Goal: Navigation & Orientation: Find specific page/section

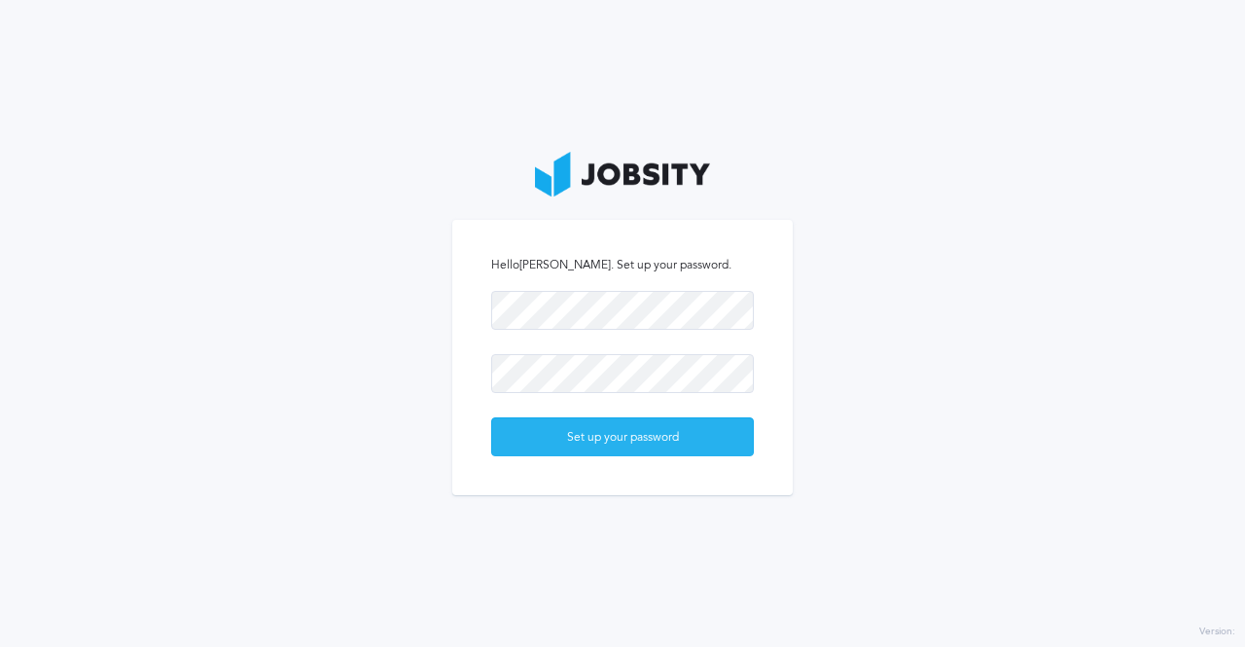
click at [632, 444] on div "Set up your password" at bounding box center [622, 437] width 261 height 39
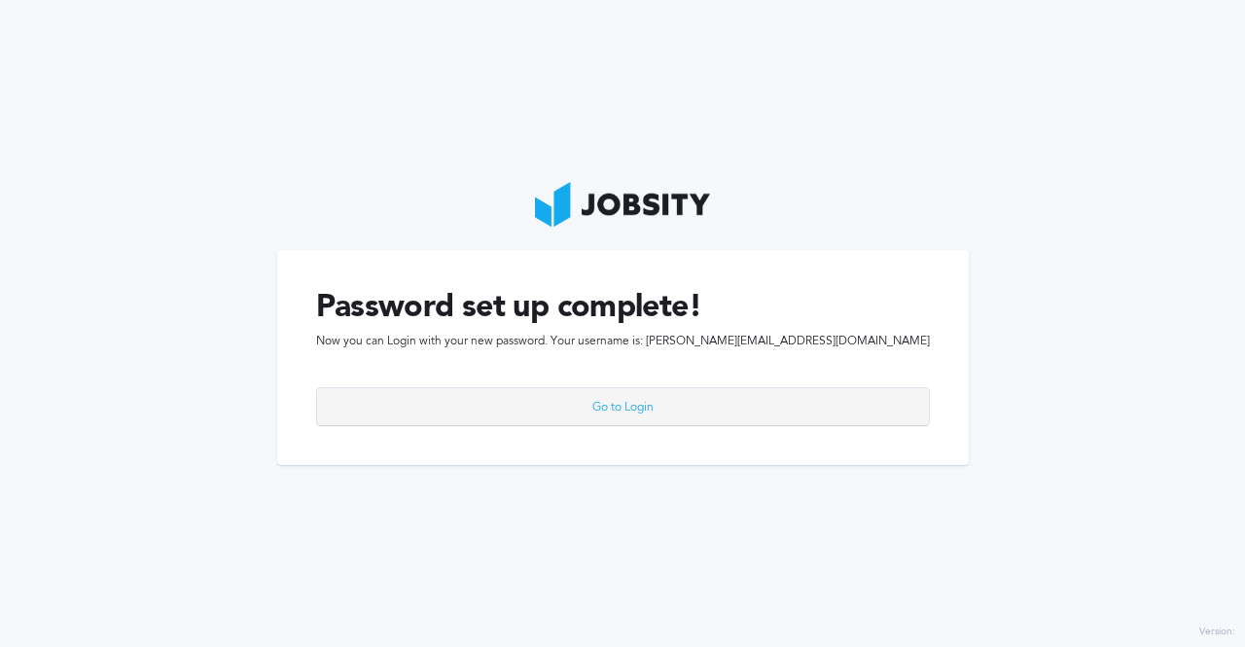
click at [765, 410] on div "Go to Login" at bounding box center [623, 407] width 612 height 39
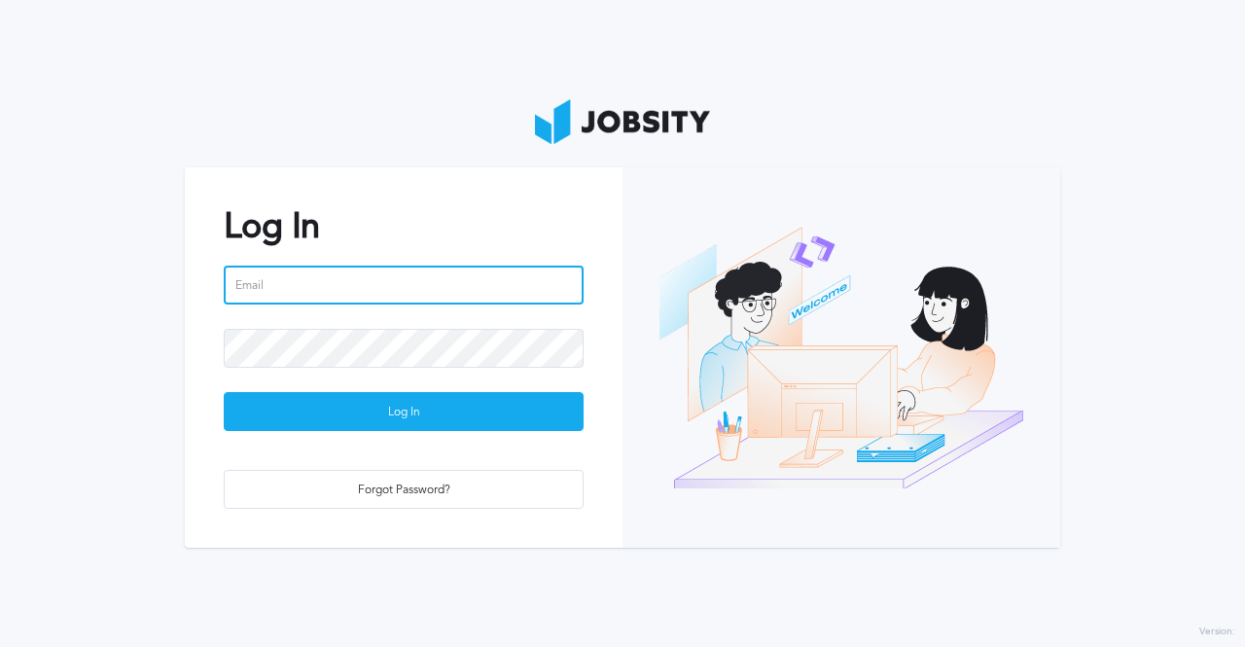
click at [372, 293] on input "email" at bounding box center [404, 284] width 360 height 39
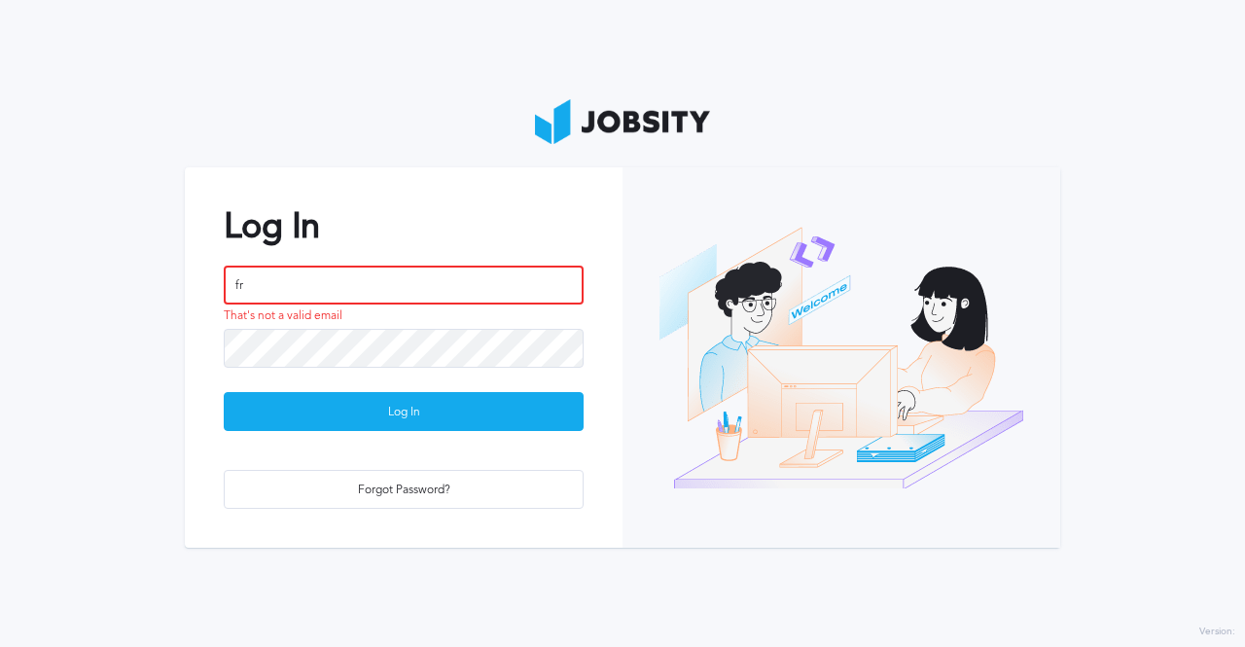
click at [335, 290] on input "fr" at bounding box center [404, 284] width 360 height 39
paste input "[EMAIL_ADDRESS][PERSON_NAME][DOMAIN_NAME]"
type input "[PERSON_NAME][EMAIL_ADDRESS][DOMAIN_NAME]"
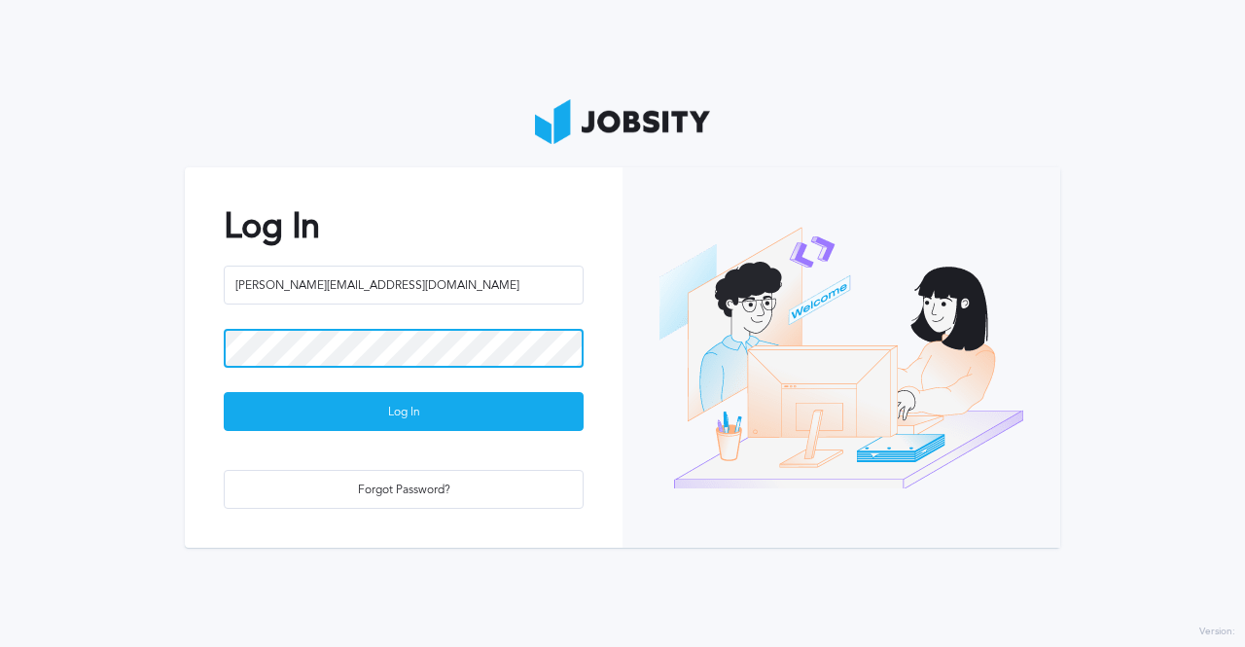
click at [224, 392] on button "Log In" at bounding box center [404, 411] width 360 height 39
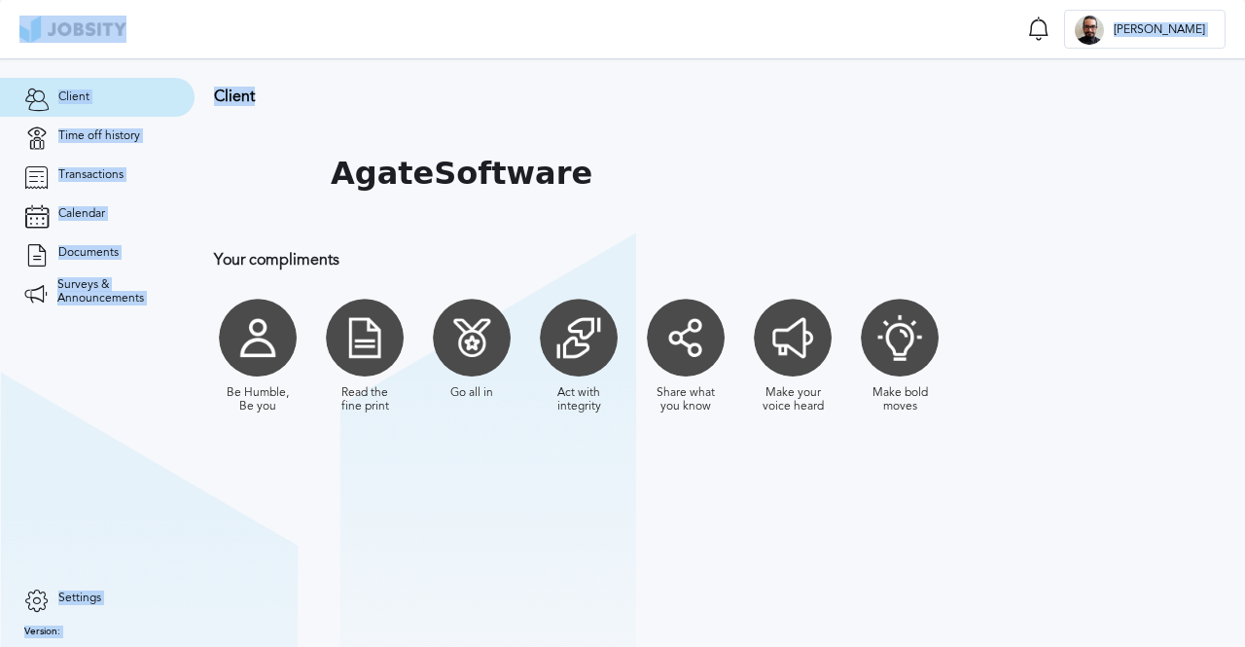
drag, startPoint x: 620, startPoint y: 90, endPoint x: 397, endPoint y: 26, distance: 232.7
click at [397, 26] on main "Client Notifications Mark all as seen No notifications to show ... F [PERSON_NA…" at bounding box center [622, 323] width 1245 height 647
click at [523, 89] on h3 "Client" at bounding box center [719, 97] width 1011 height 18
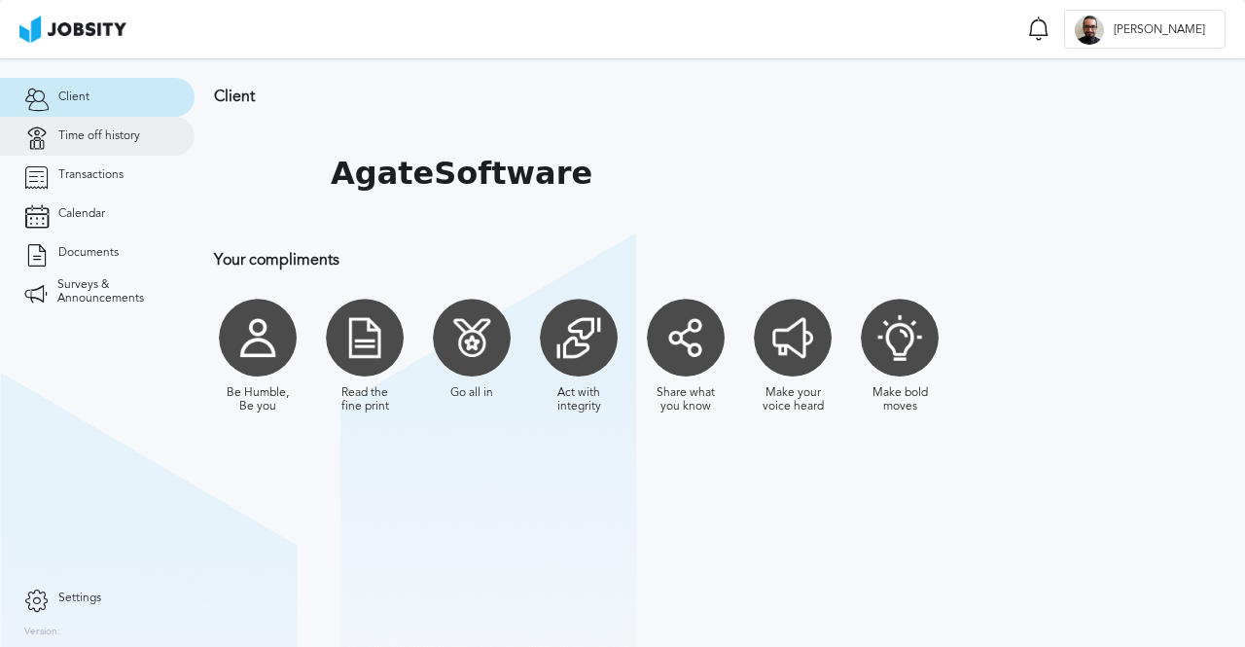
click at [140, 145] on link "Time off history" at bounding box center [97, 136] width 195 height 39
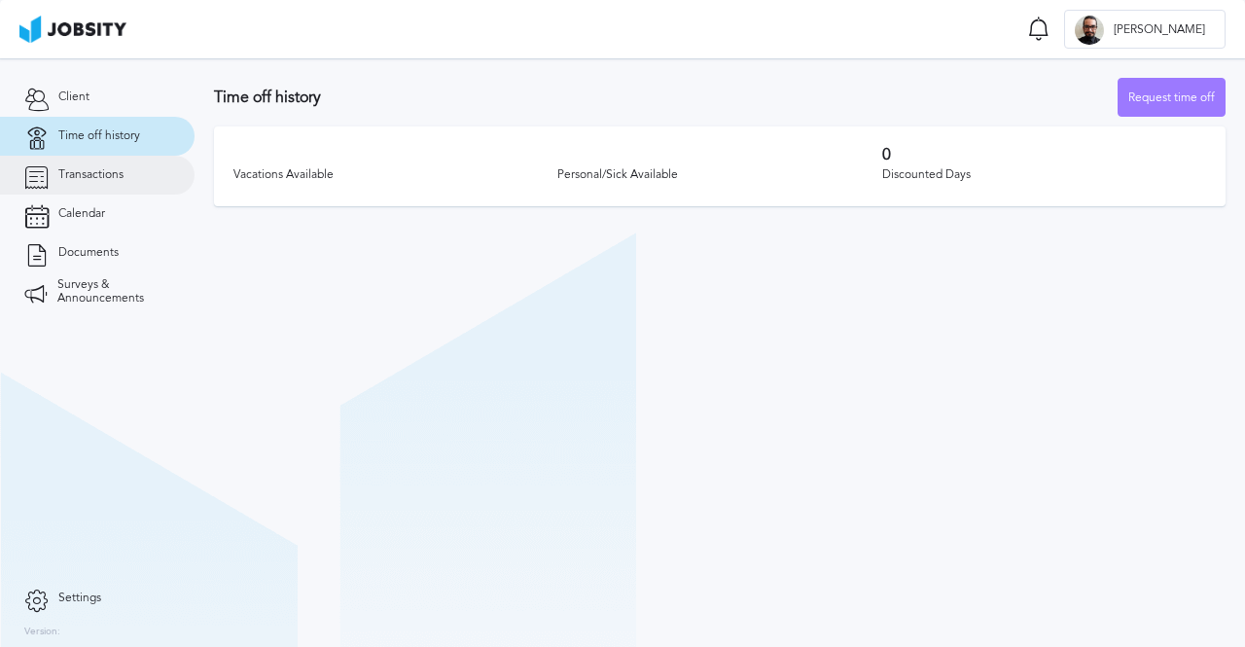
click at [144, 174] on link "Transactions" at bounding box center [97, 175] width 195 height 39
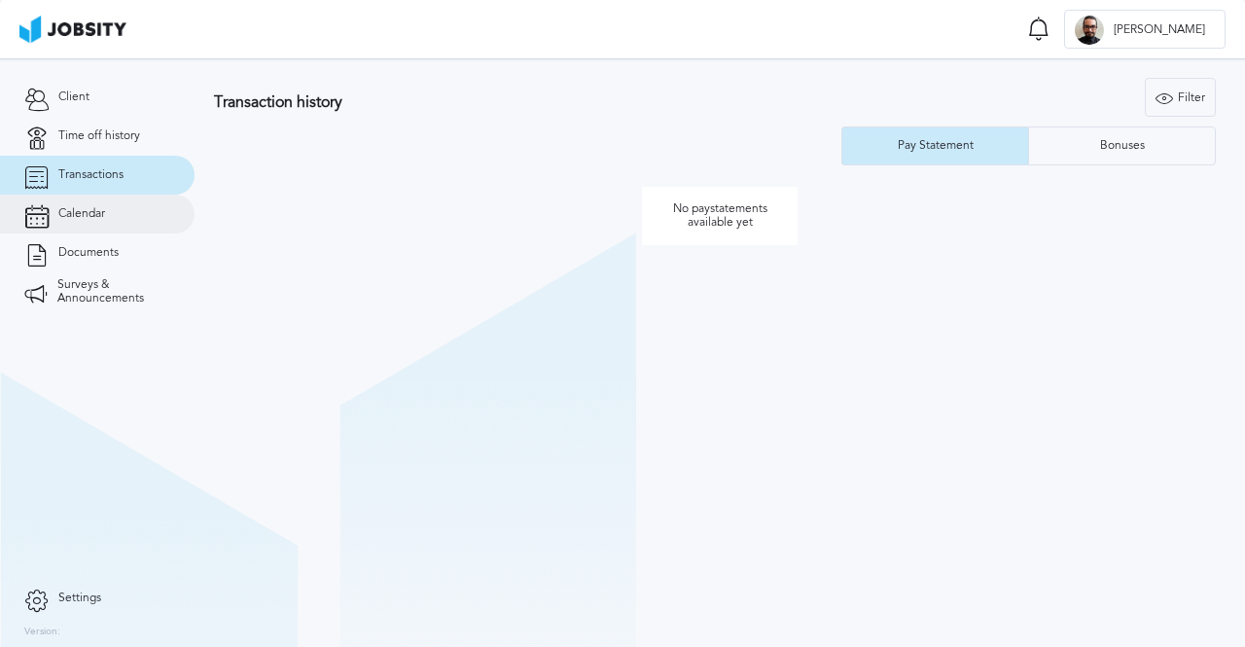
click at [150, 208] on link "Calendar" at bounding box center [97, 214] width 195 height 39
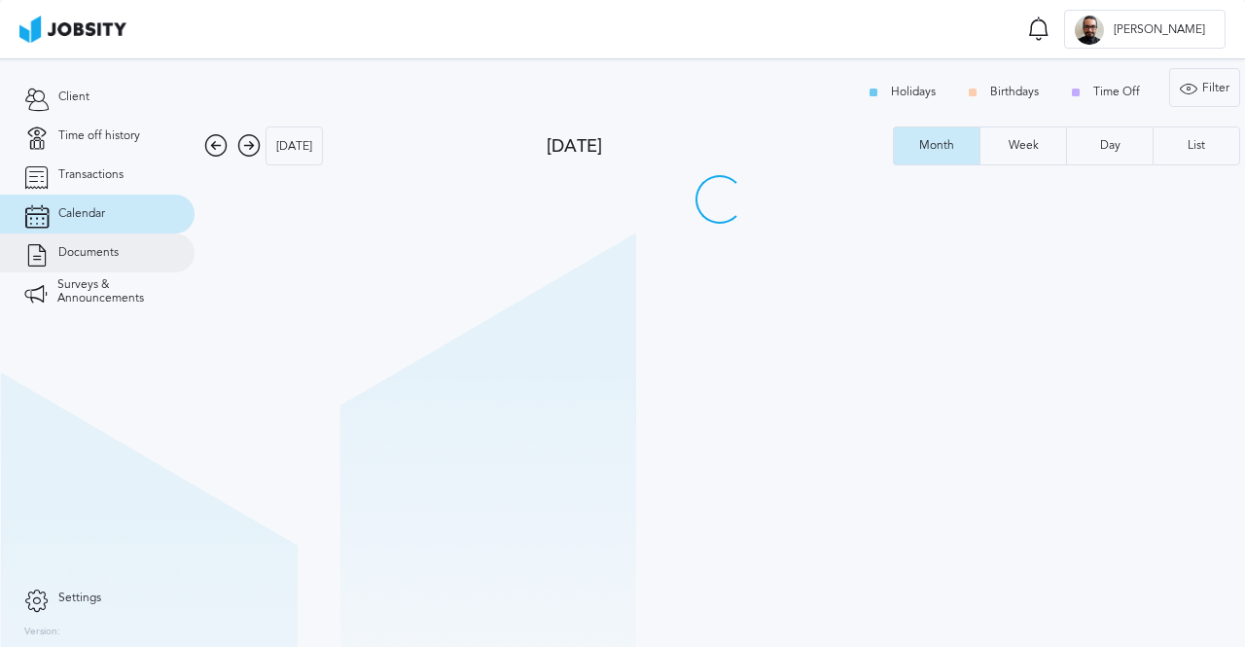
click at [158, 244] on link "Documents" at bounding box center [97, 252] width 195 height 39
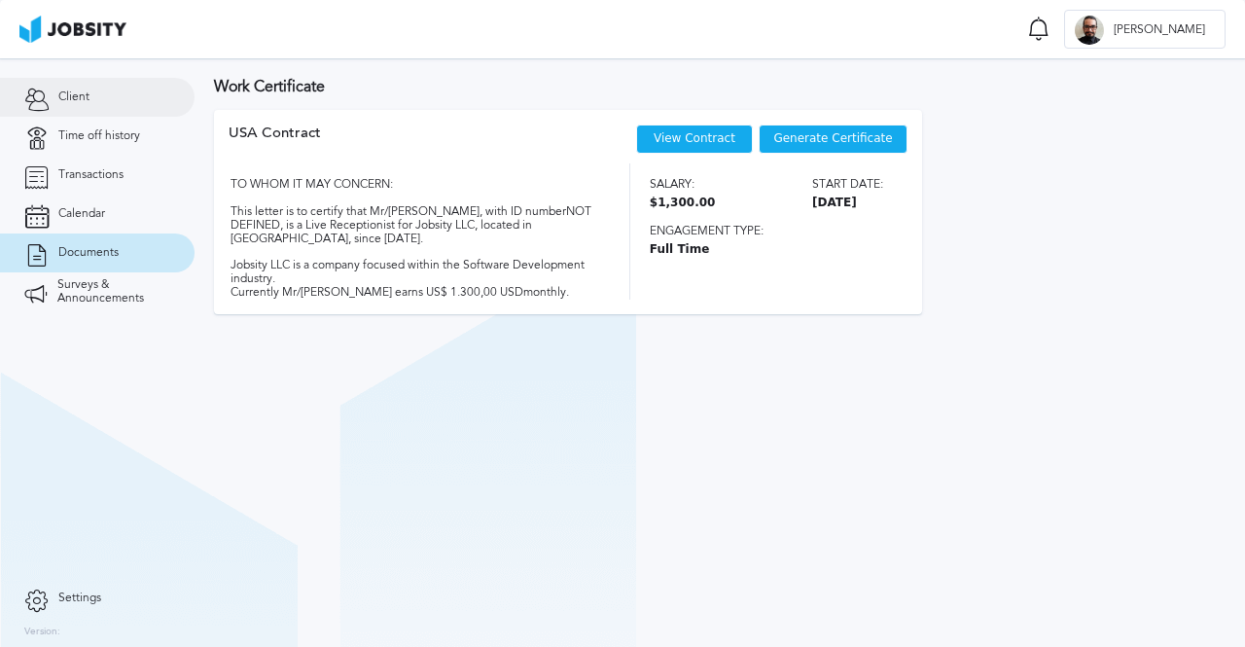
click at [136, 104] on link "Client" at bounding box center [97, 97] width 195 height 39
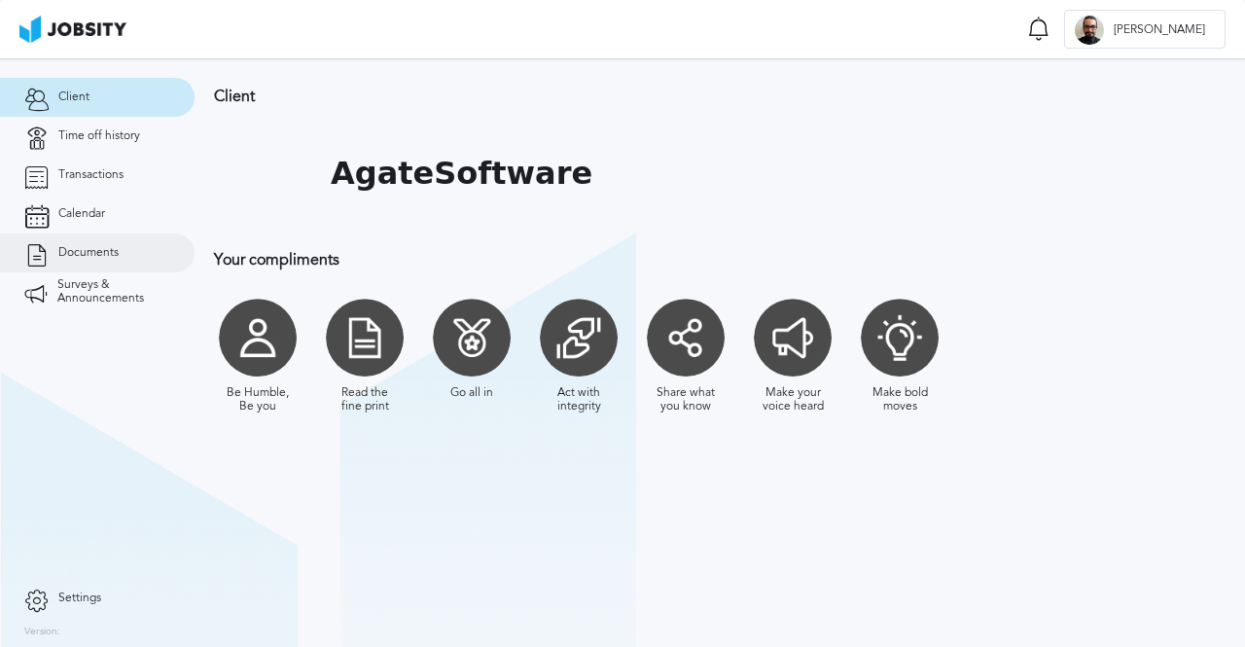
click at [133, 258] on link "Documents" at bounding box center [97, 252] width 195 height 39
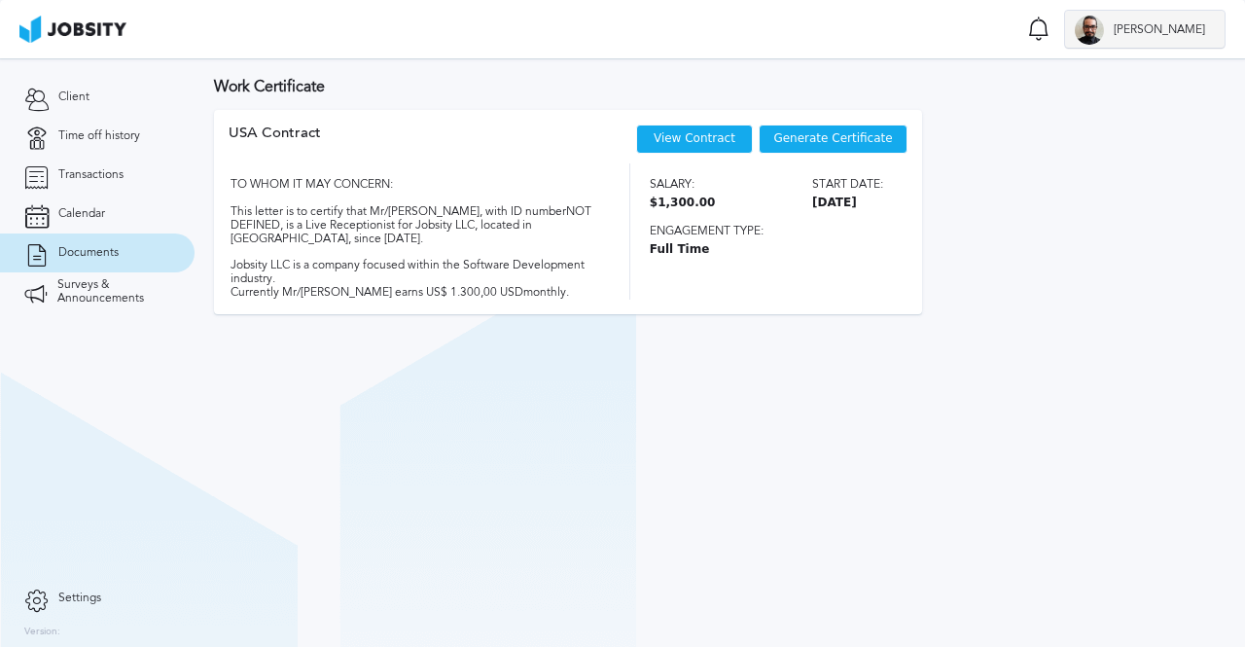
click at [1153, 35] on span "[PERSON_NAME]" at bounding box center [1159, 30] width 111 height 14
click at [977, 73] on div "Log Out" at bounding box center [622, 323] width 1245 height 647
click at [64, 603] on span "Settings" at bounding box center [79, 598] width 43 height 14
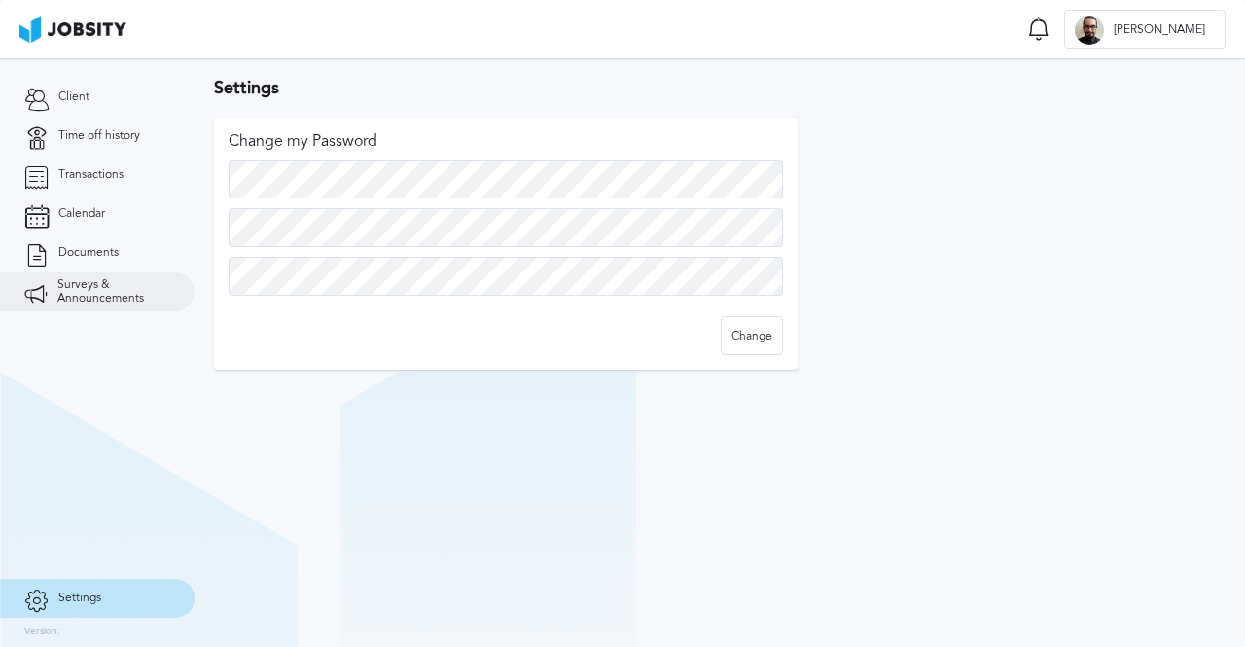
click at [88, 285] on span "Surveys & Announcements" at bounding box center [113, 291] width 113 height 27
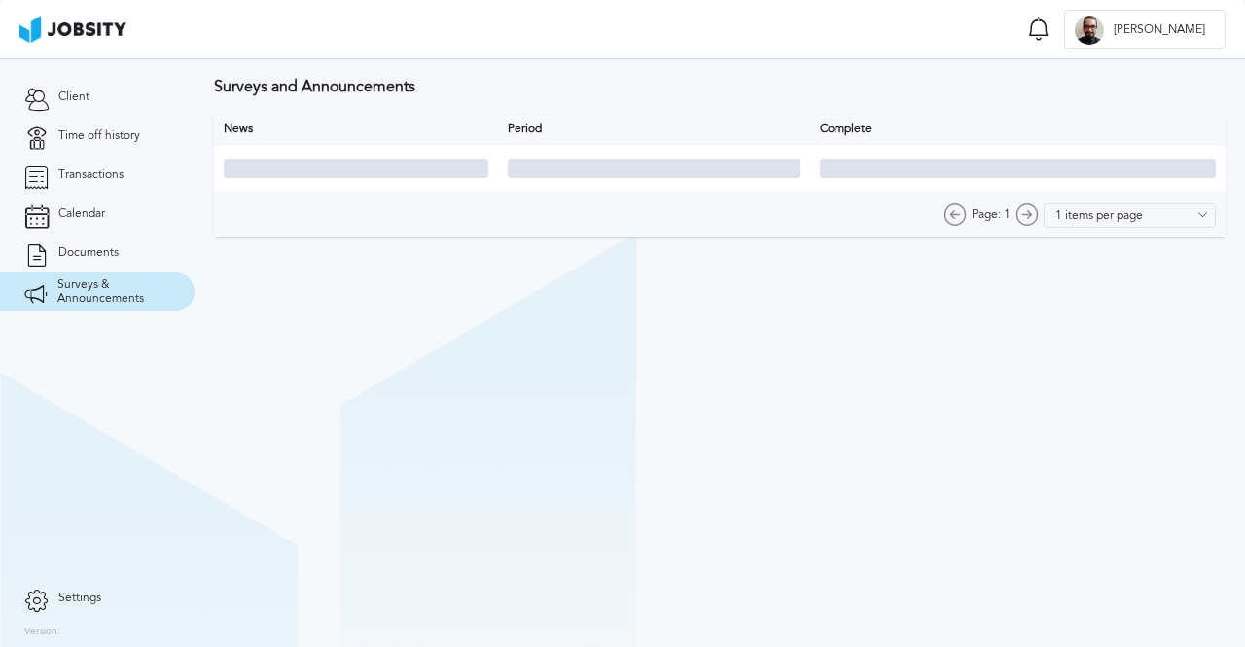
type input "10 items per page"
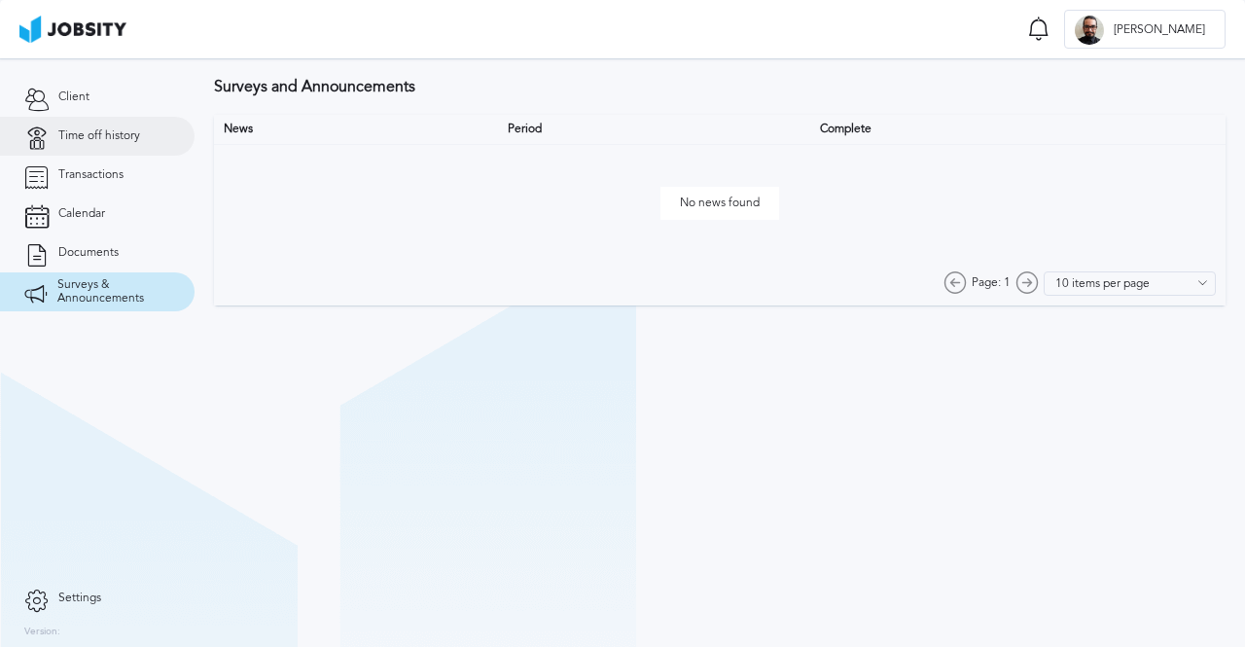
click at [91, 137] on span "Time off history" at bounding box center [99, 136] width 82 height 14
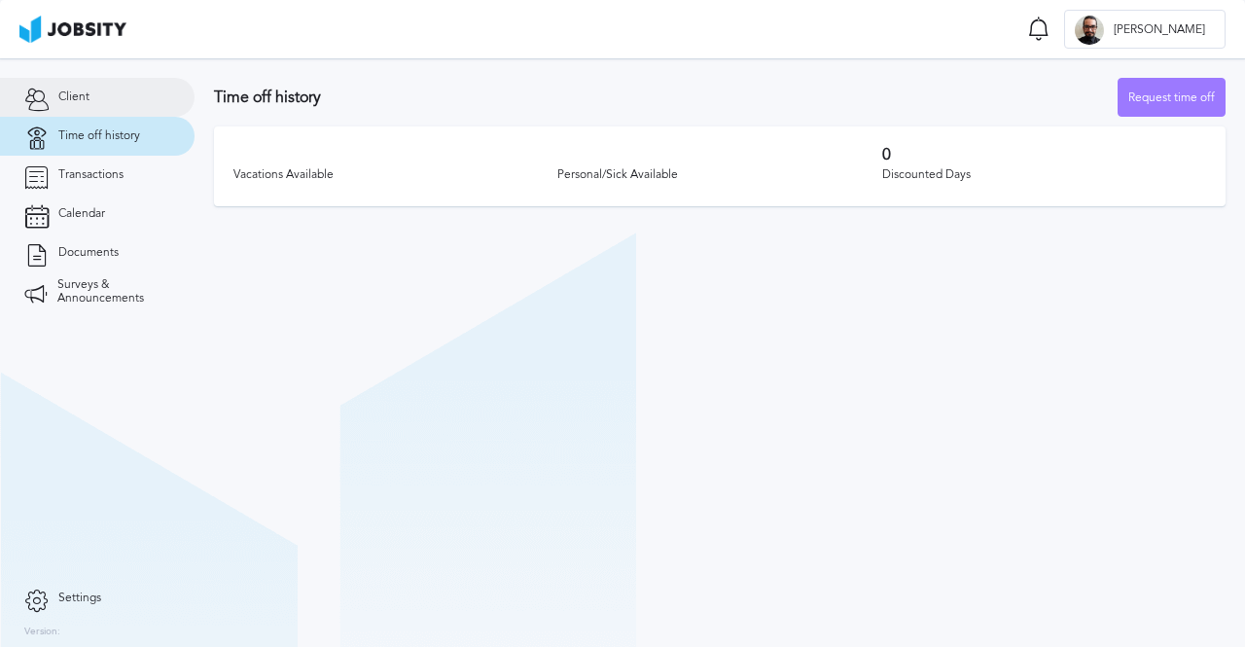
click at [99, 108] on link "Client" at bounding box center [97, 97] width 195 height 39
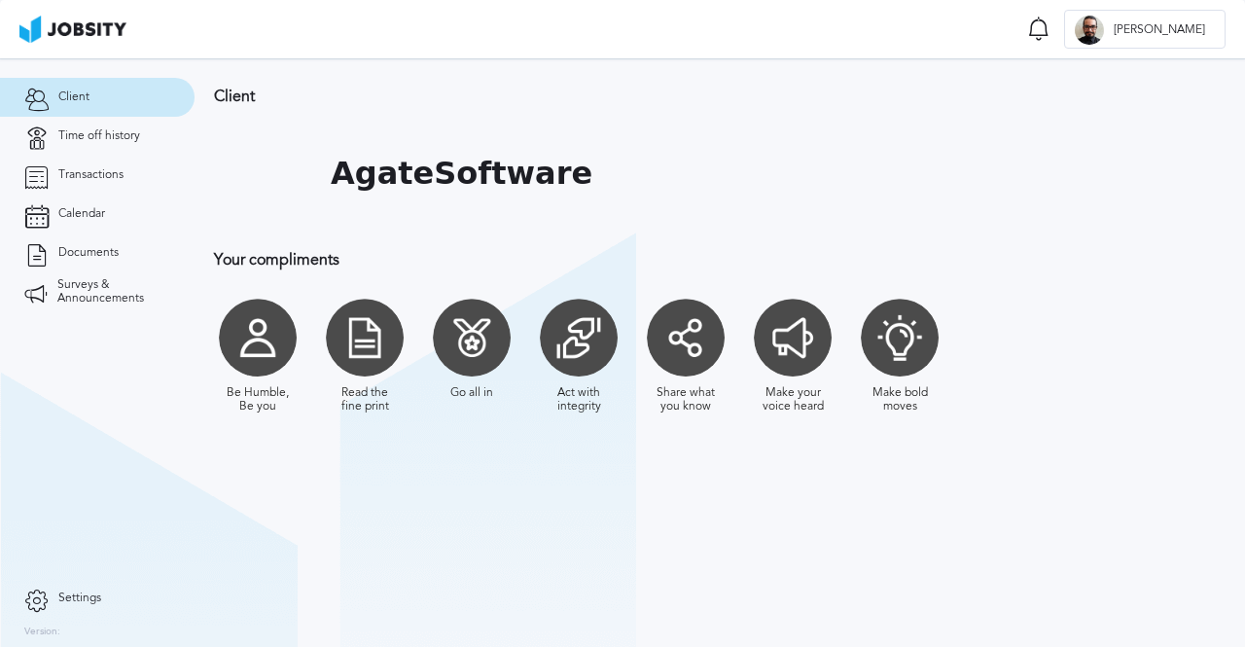
click at [429, 174] on h1 "AgateSoftware" at bounding box center [462, 174] width 262 height 36
click at [686, 336] on div at bounding box center [686, 338] width 78 height 78
